Goal: Communication & Community: Answer question/provide support

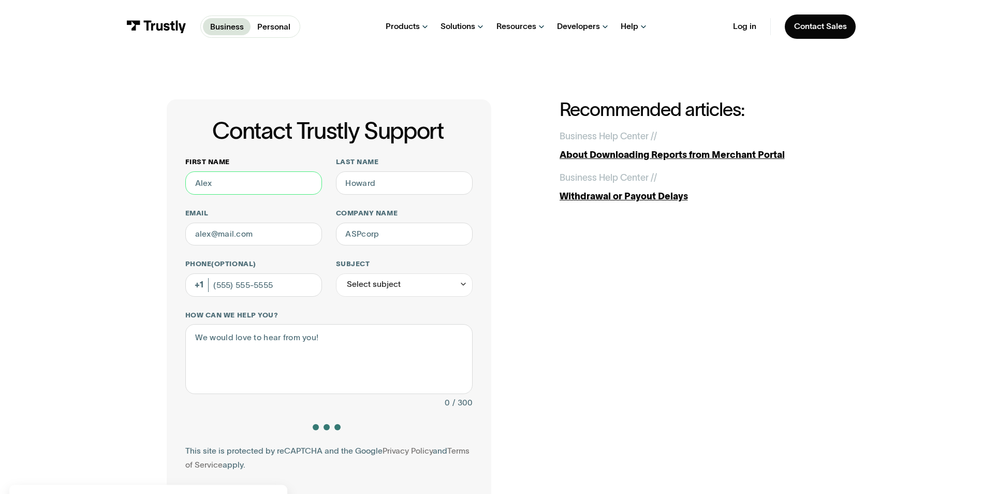
click at [232, 179] on input "First name" at bounding box center [253, 182] width 137 height 23
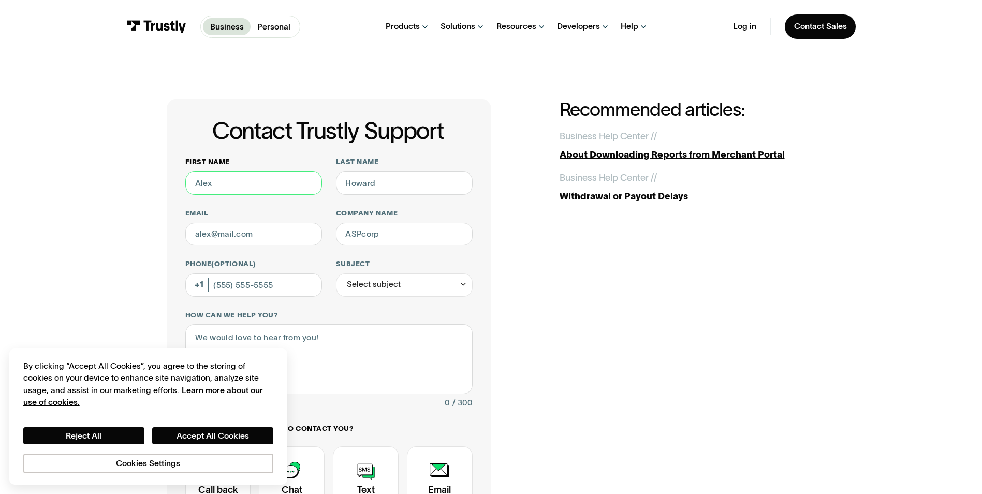
type input "[PERSON_NAME]"
type input "[PERSON_NAME][EMAIL_ADDRESS][DOMAIN_NAME]"
click at [366, 243] on input "Company name" at bounding box center [404, 234] width 137 height 23
type input "PREMIER Bankcard"
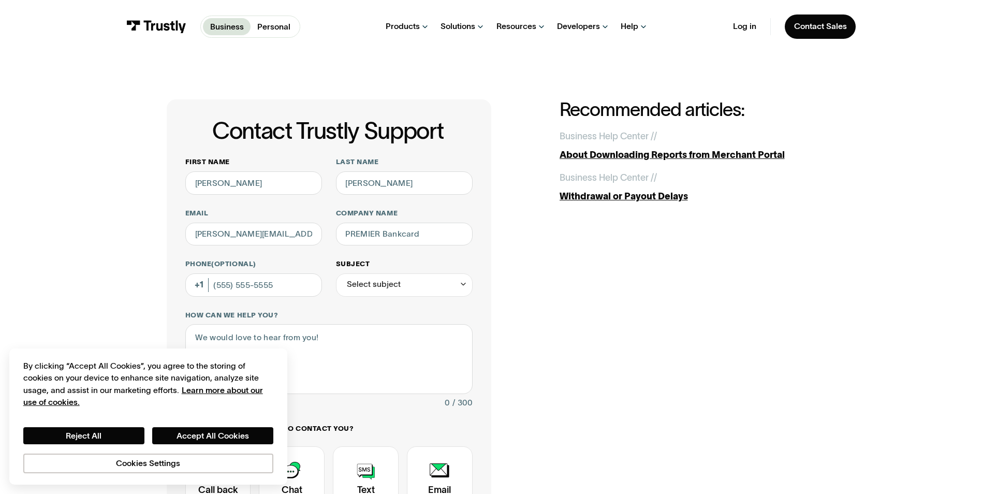
click at [461, 282] on icon "Contact Trustly Support" at bounding box center [463, 284] width 8 height 9
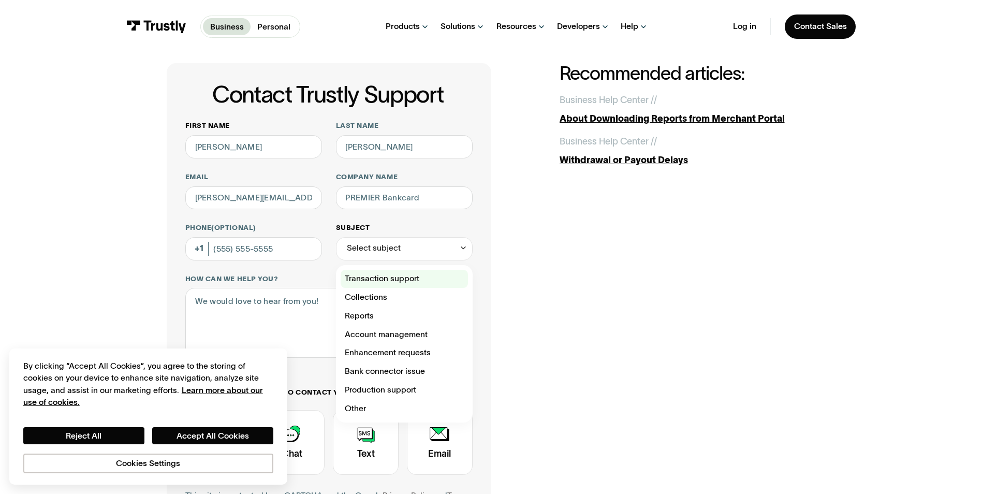
scroll to position [69, 0]
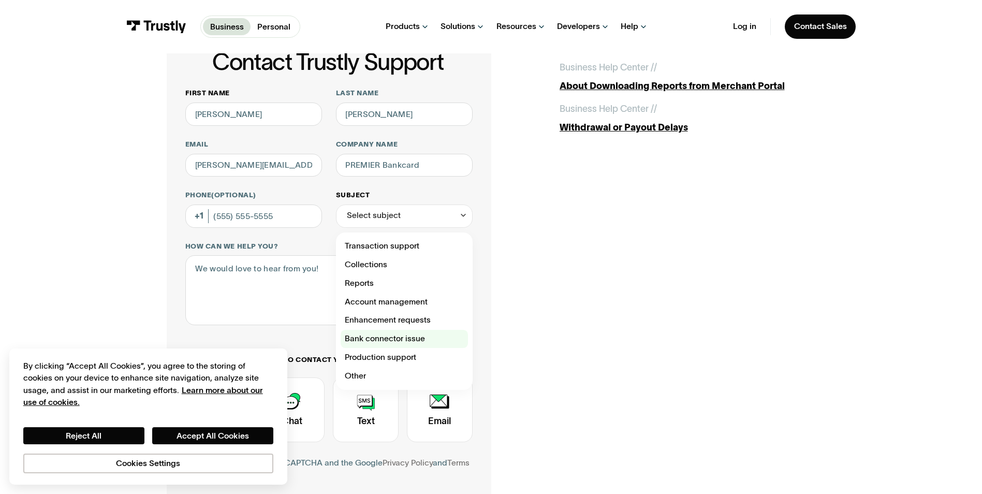
click at [411, 341] on div "Contact Trustly Support" at bounding box center [404, 339] width 127 height 19
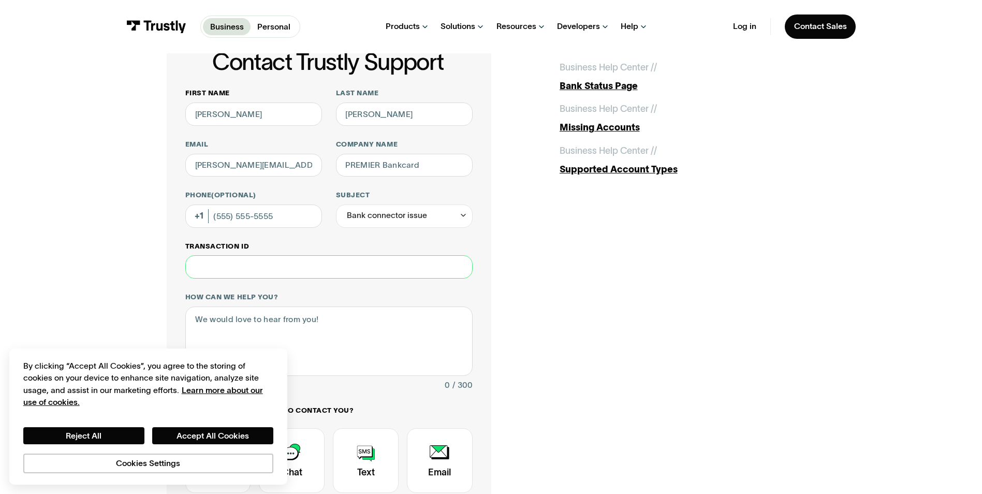
click at [242, 266] on input "Transaction ID" at bounding box center [328, 266] width 287 height 23
click at [464, 218] on icon "Contact Trustly Support" at bounding box center [463, 215] width 8 height 9
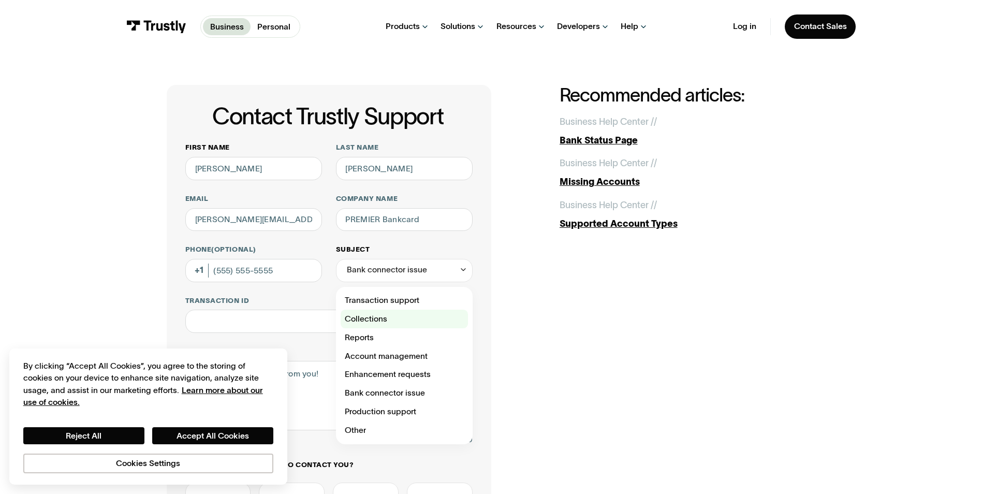
scroll to position [0, 0]
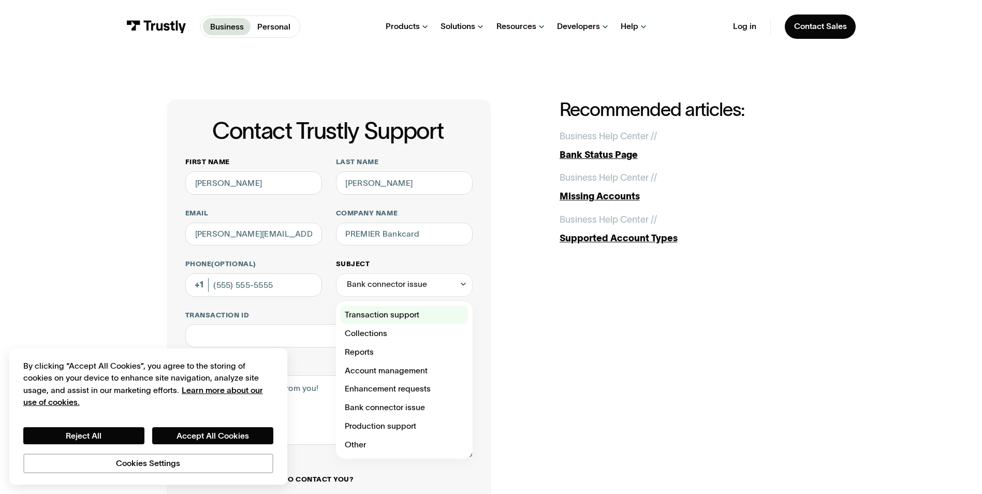
click at [417, 317] on div "Contact Trustly Support" at bounding box center [404, 315] width 127 height 19
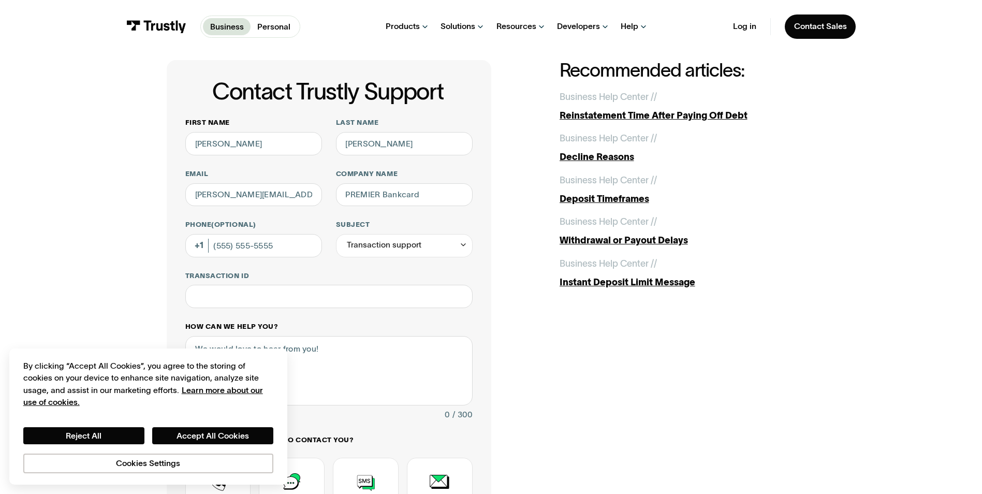
scroll to position [69, 0]
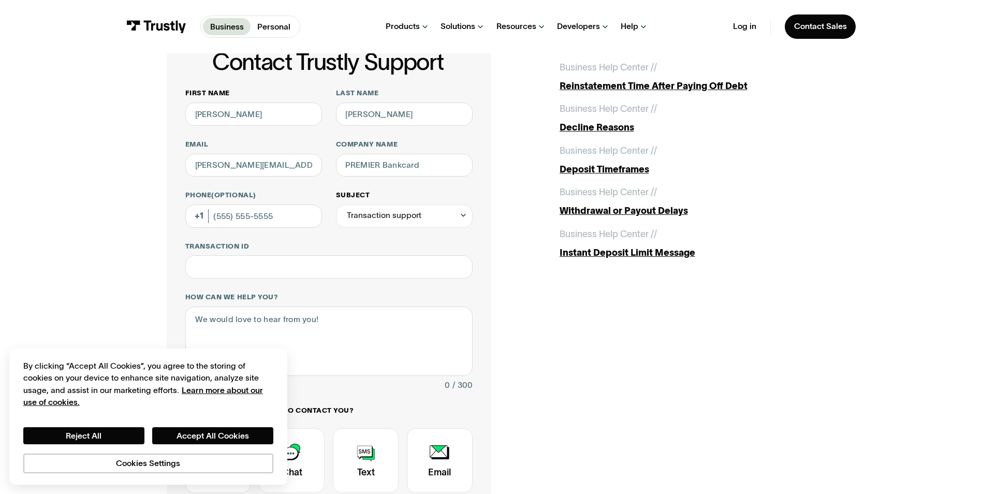
click at [462, 215] on icon "Contact Trustly Support" at bounding box center [463, 215] width 8 height 9
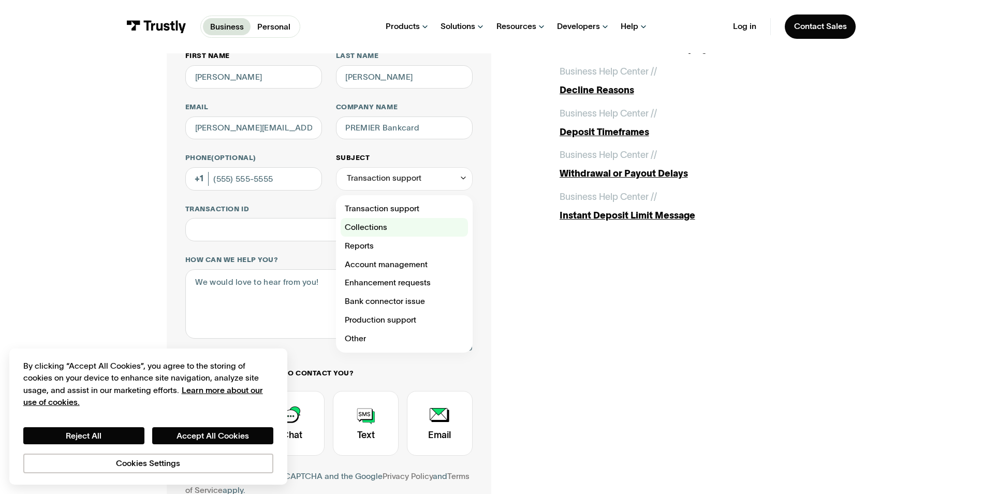
scroll to position [138, 0]
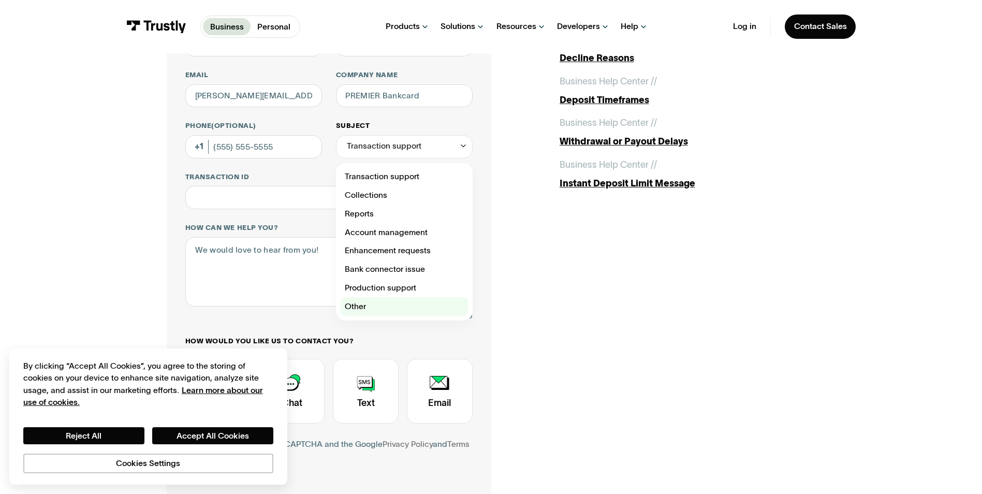
click at [368, 304] on div "Contact Trustly Support" at bounding box center [404, 306] width 127 height 19
type input "*****"
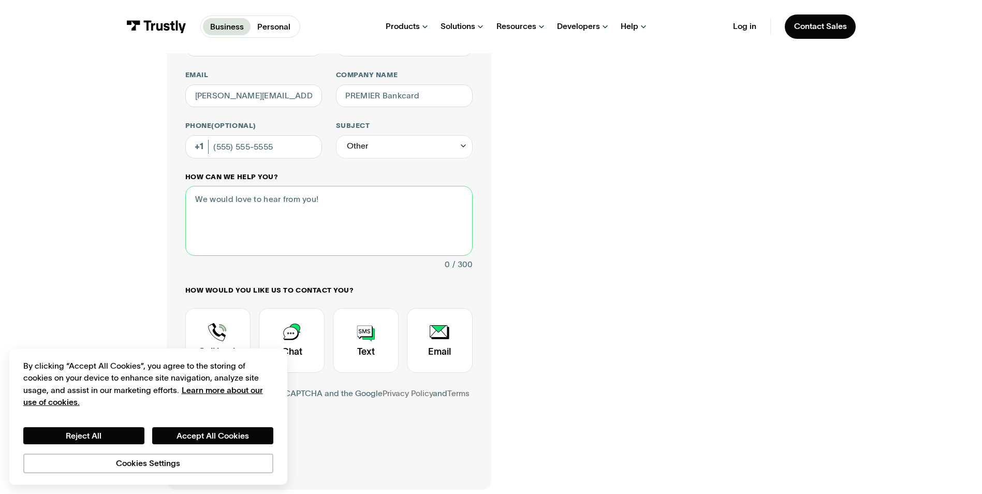
click at [267, 203] on textarea "How can we help you?" at bounding box center [328, 220] width 287 height 69
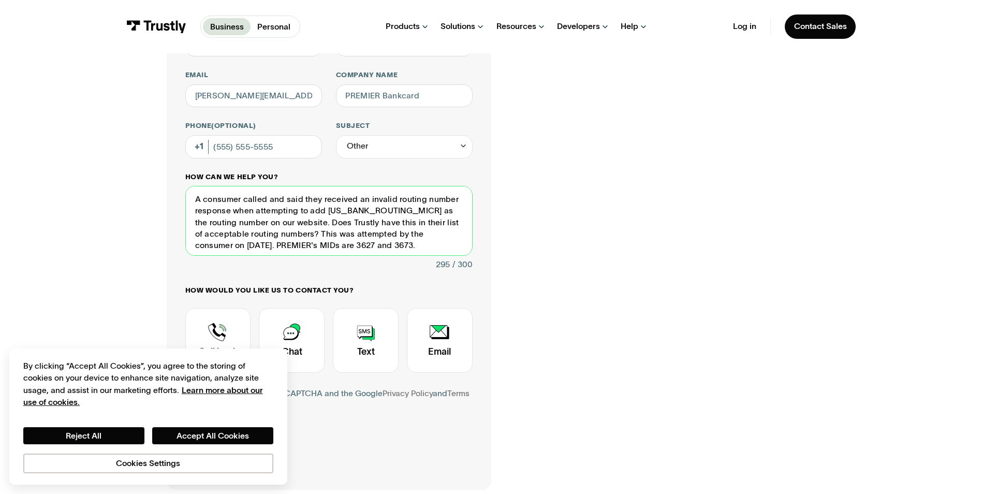
click at [278, 242] on textarea "A consumer called and said they received an invalid routing number response whe…" at bounding box center [328, 220] width 287 height 69
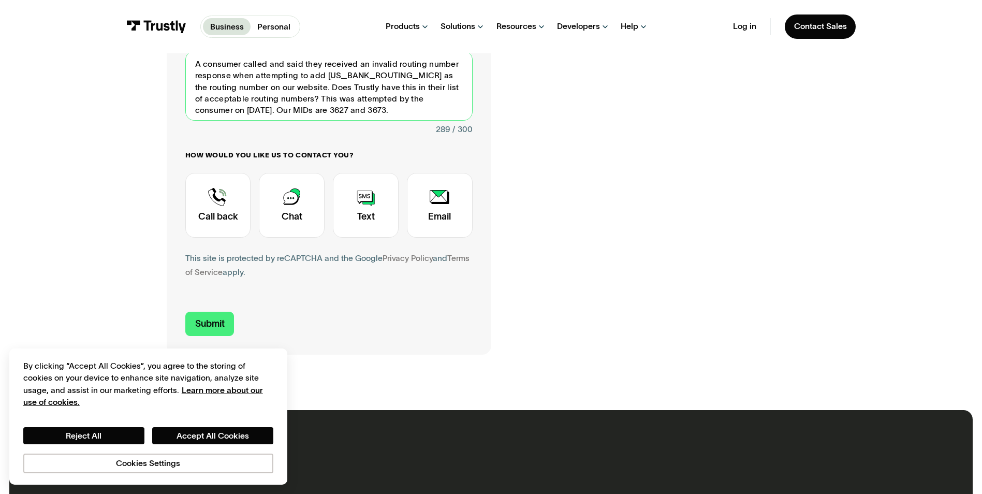
scroll to position [276, 0]
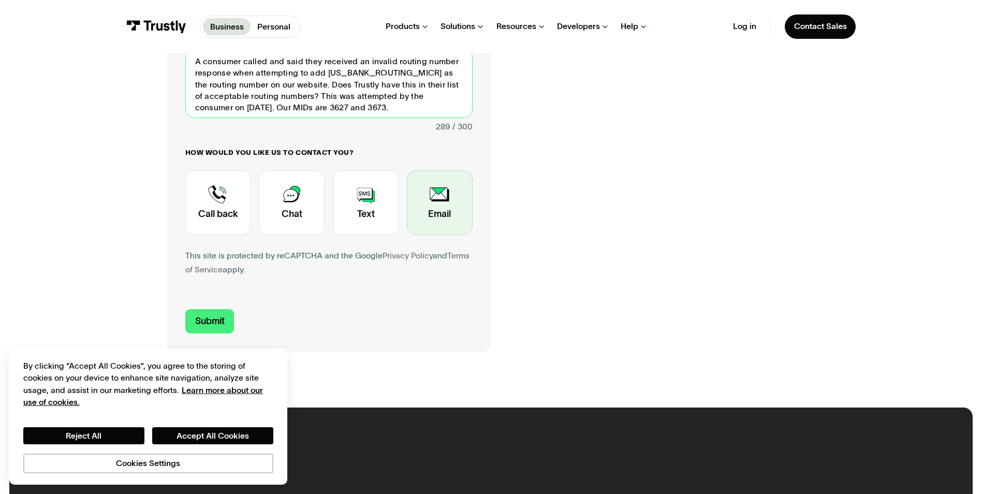
type textarea "A consumer called and said they received an invalid routing number response whe…"
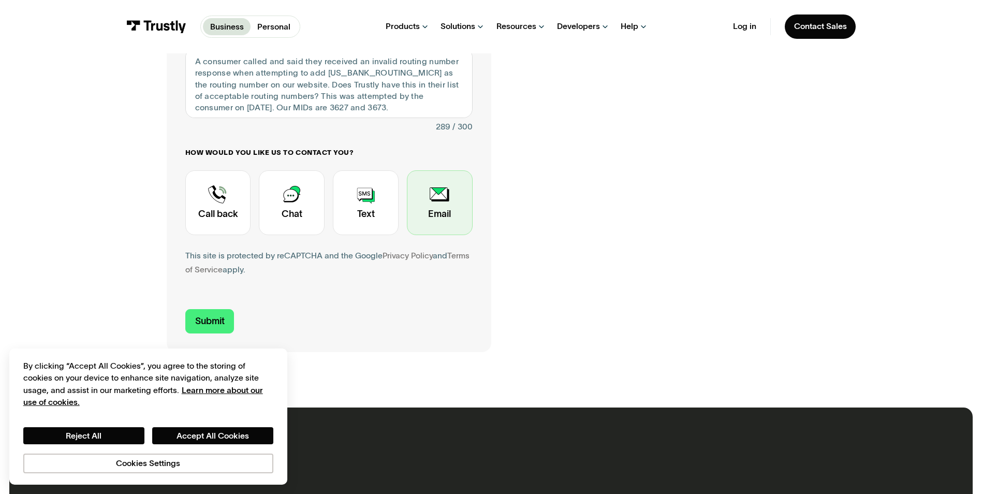
click at [439, 202] on div "Contact Trustly Support" at bounding box center [440, 202] width 66 height 65
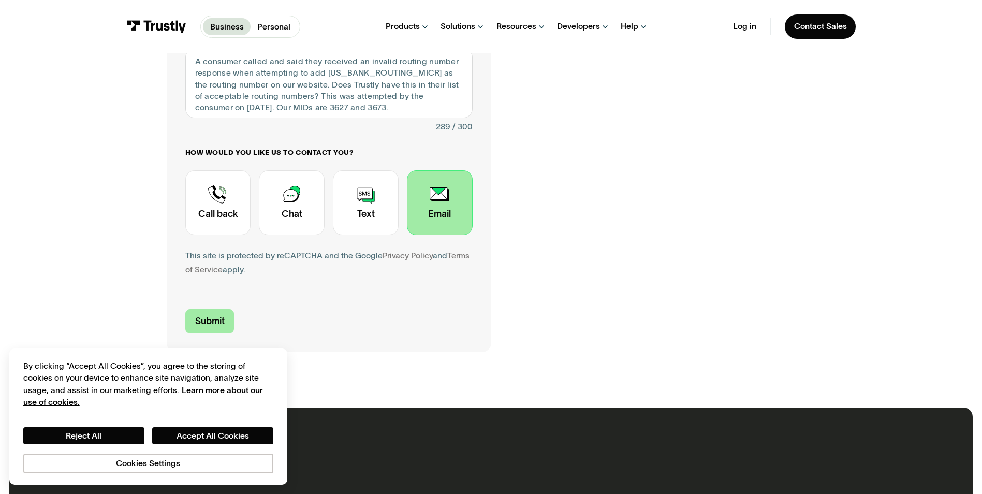
click at [197, 317] on input "Submit" at bounding box center [209, 321] width 49 height 24
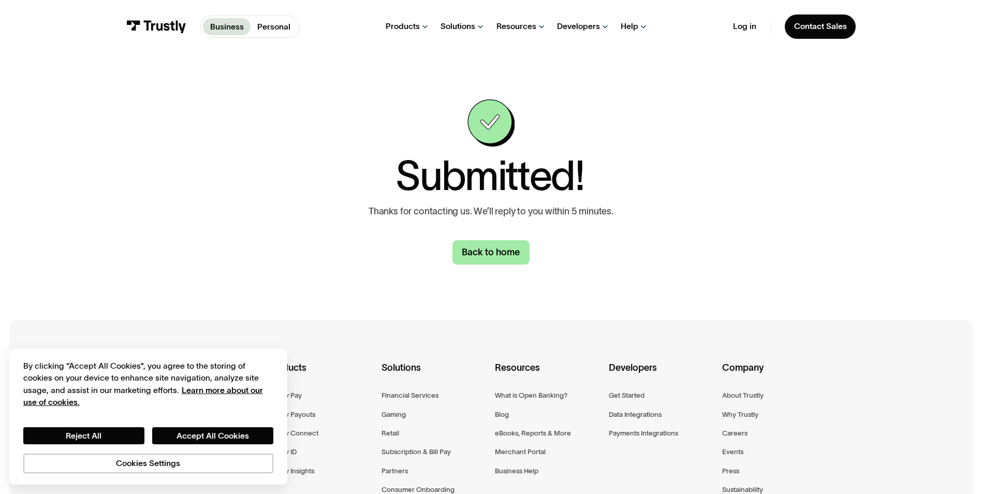
click at [485, 245] on link "Back to home" at bounding box center [491, 252] width 78 height 24
